Goal: Check status

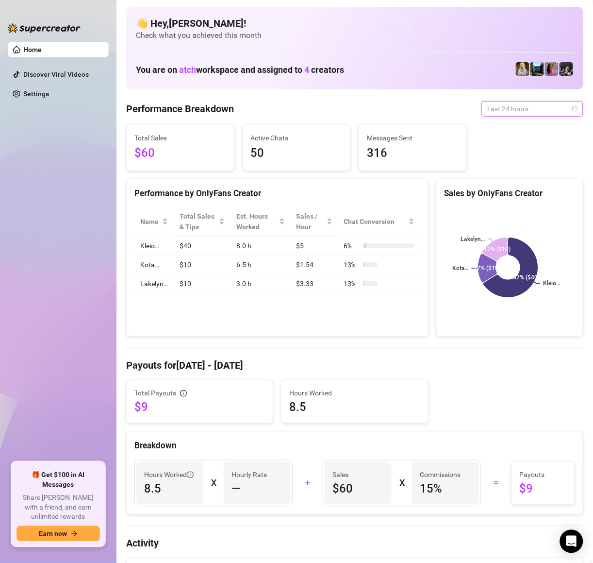
click at [520, 108] on span "Last 24 hours" at bounding box center [532, 108] width 90 height 15
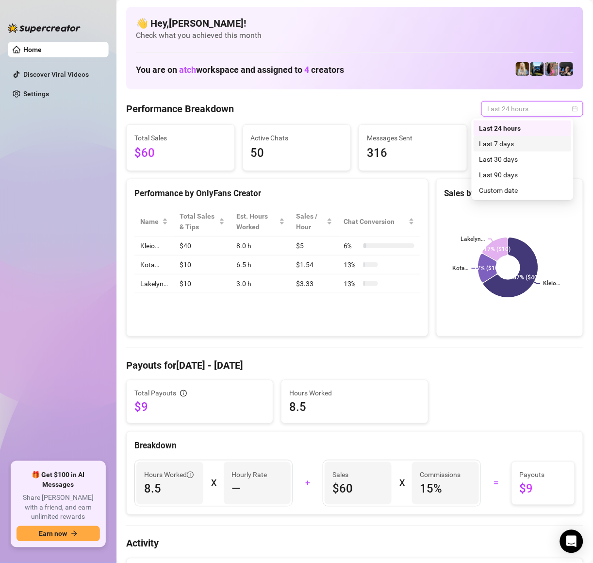
click at [522, 140] on div "Last 7 days" at bounding box center [523, 143] width 86 height 11
click at [522, 105] on span "Last 24 hours" at bounding box center [532, 108] width 90 height 15
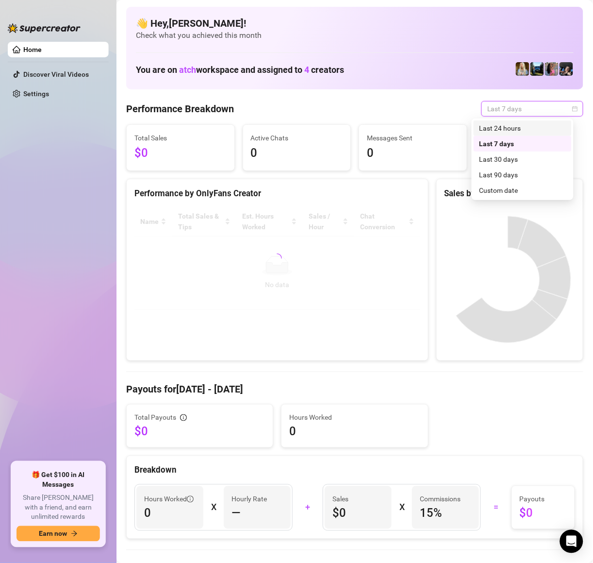
click at [519, 127] on div "Last 24 hours" at bounding box center [523, 128] width 86 height 11
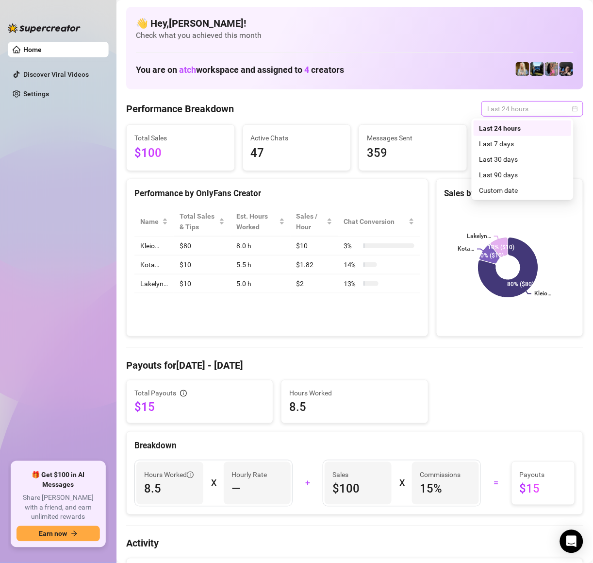
click at [514, 108] on span "Last 24 hours" at bounding box center [532, 108] width 90 height 15
click at [516, 149] on div "Last 7 days" at bounding box center [523, 143] width 86 height 11
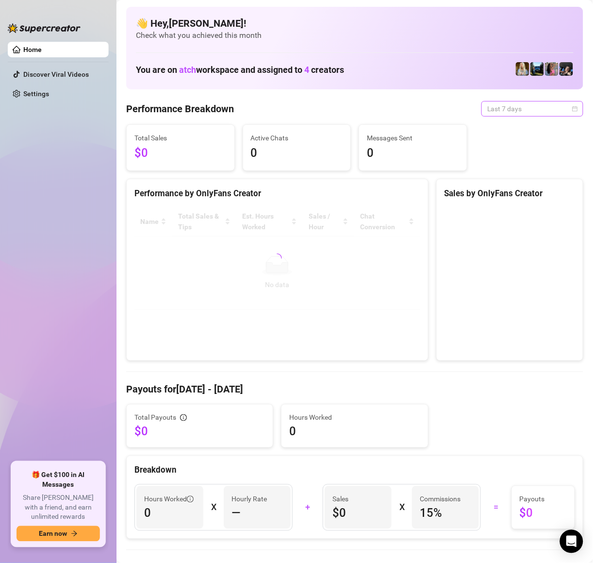
click at [507, 107] on span "Last 7 days" at bounding box center [532, 108] width 90 height 15
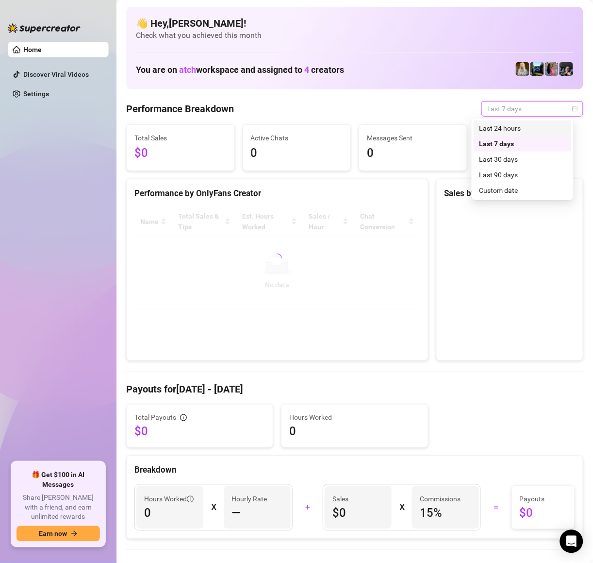
click at [515, 127] on div "Last 24 hours" at bounding box center [523, 128] width 86 height 11
